Goal: Task Accomplishment & Management: Manage account settings

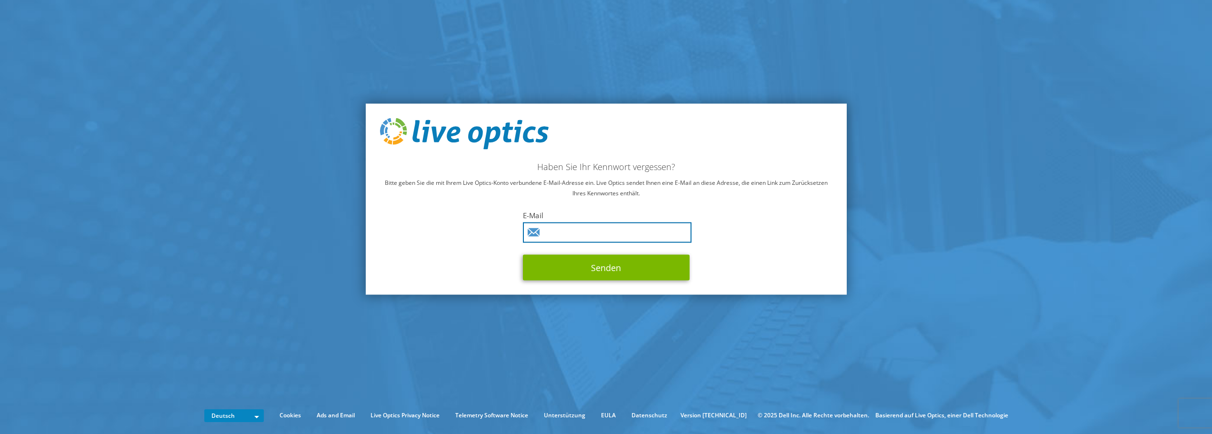
click at [484, 176] on input "text" at bounding box center [607, 232] width 169 height 20
type input "paul.klaser@cancom.de"
click at [484, 176] on button "Senden" at bounding box center [606, 267] width 167 height 26
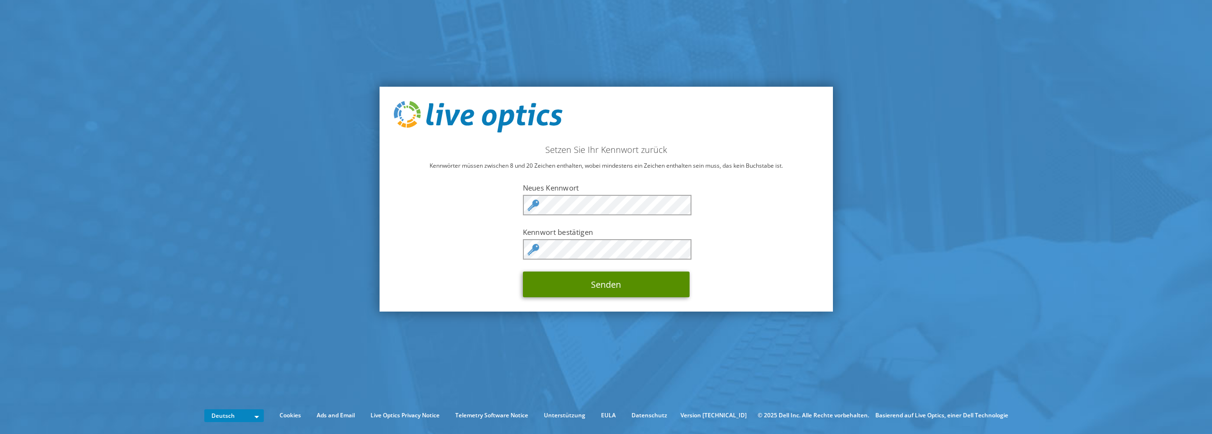
click at [603, 285] on button "Senden" at bounding box center [606, 284] width 167 height 26
